Goal: Transaction & Acquisition: Download file/media

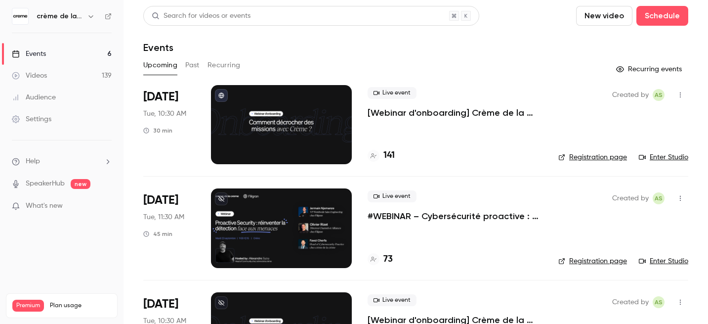
click at [396, 214] on p "#WEBINAR – Cybersécurité proactive : une nouvelle ère pour la détection des men…" at bounding box center [454, 216] width 175 height 12
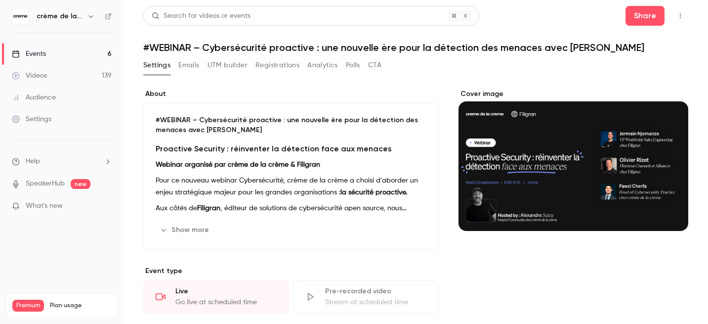
click at [285, 67] on button "Registrations" at bounding box center [277, 65] width 44 height 16
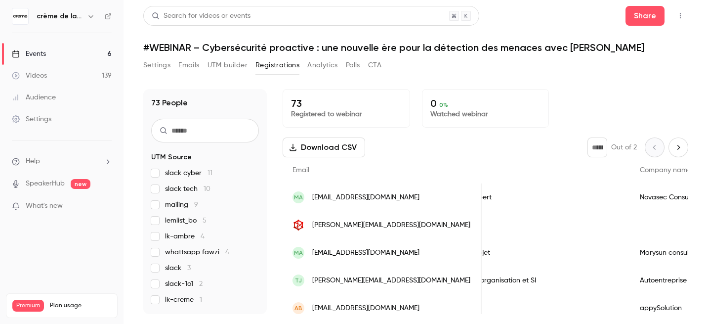
scroll to position [0, 478]
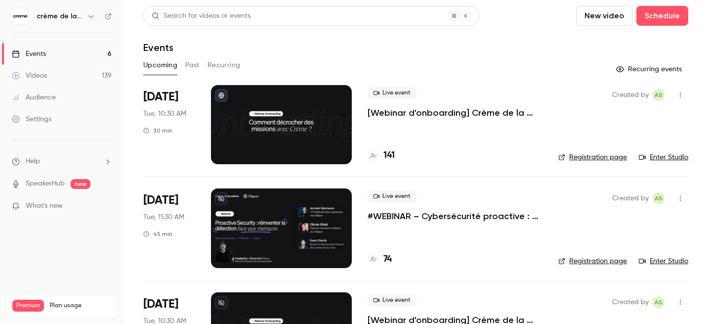
click at [415, 221] on p "#WEBINAR – Cybersécurité proactive : une nouvelle ère pour la détection des men…" at bounding box center [454, 216] width 175 height 12
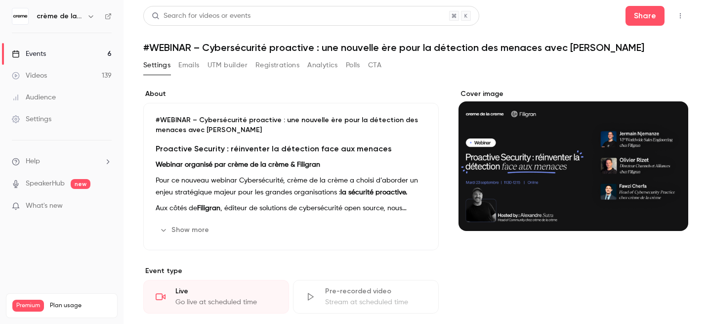
click at [283, 60] on button "Registrations" at bounding box center [277, 65] width 44 height 16
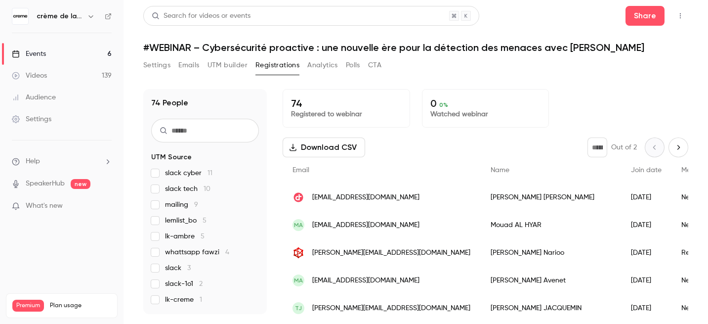
click at [185, 237] on span "lk-ambre 5" at bounding box center [185, 236] width 40 height 10
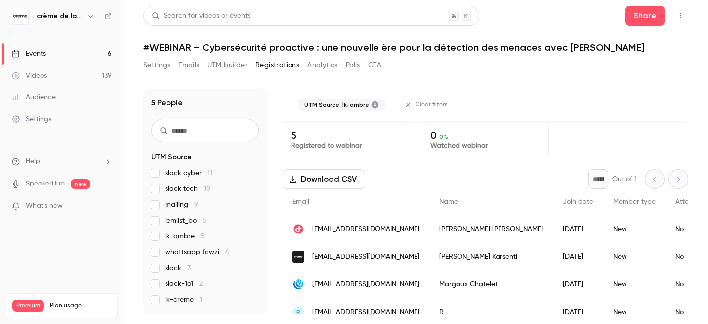
scroll to position [40, 0]
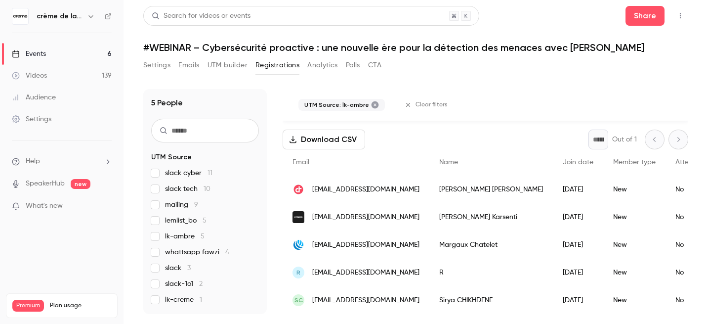
click at [331, 138] on button "Download CSV" at bounding box center [324, 139] width 82 height 20
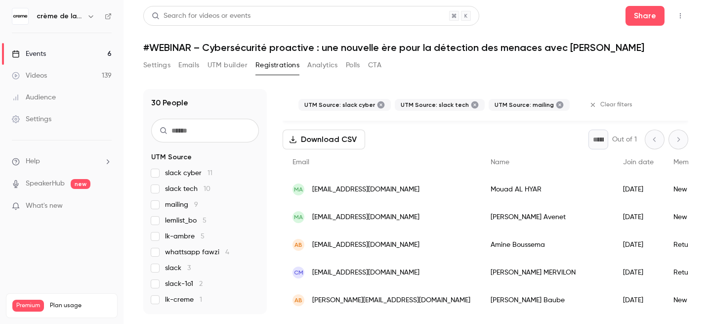
click at [158, 225] on label "lemlist_bo 5" at bounding box center [205, 220] width 108 height 10
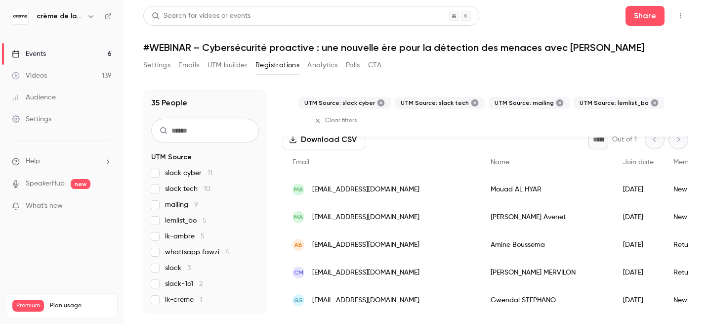
click at [157, 247] on label "whattsapp fawzi 4" at bounding box center [205, 252] width 108 height 10
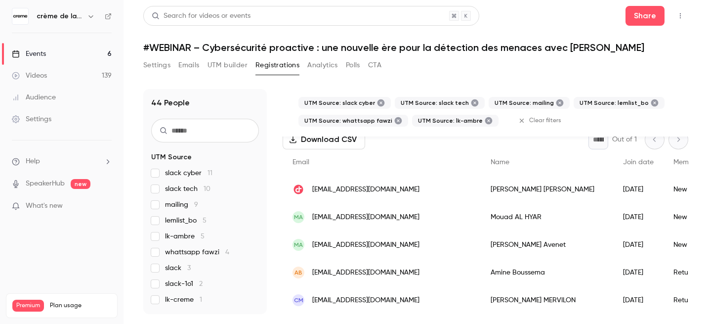
click at [156, 261] on div "slack cyber 11 slack tech 10 mailing 9 lemlist_bo 5 lk-ambre 5 whattsapp fawzi …" at bounding box center [205, 236] width 108 height 136
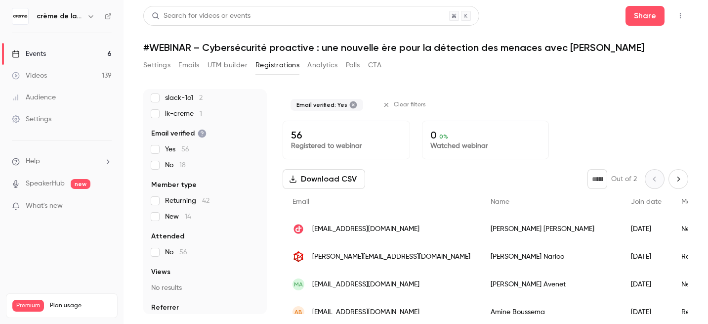
scroll to position [208, 0]
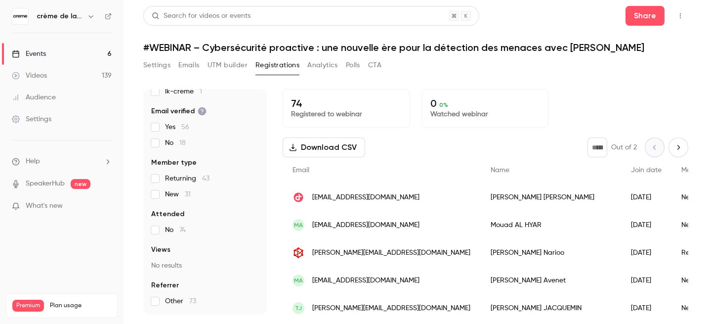
click at [327, 148] on button "Download CSV" at bounding box center [324, 147] width 82 height 20
click at [63, 56] on link "Events 6" at bounding box center [61, 54] width 123 height 22
